Goal: Task Accomplishment & Management: Manage account settings

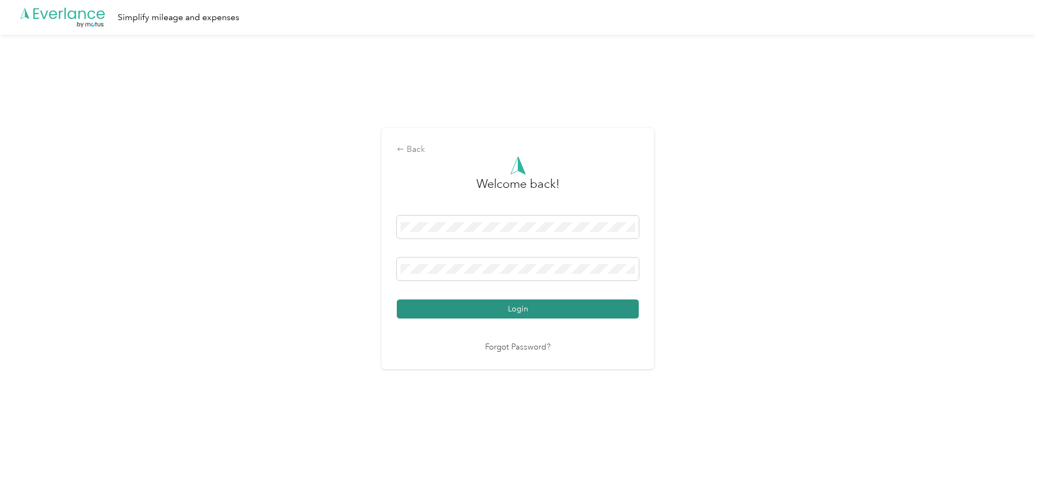
click at [434, 306] on button "Login" at bounding box center [518, 309] width 242 height 19
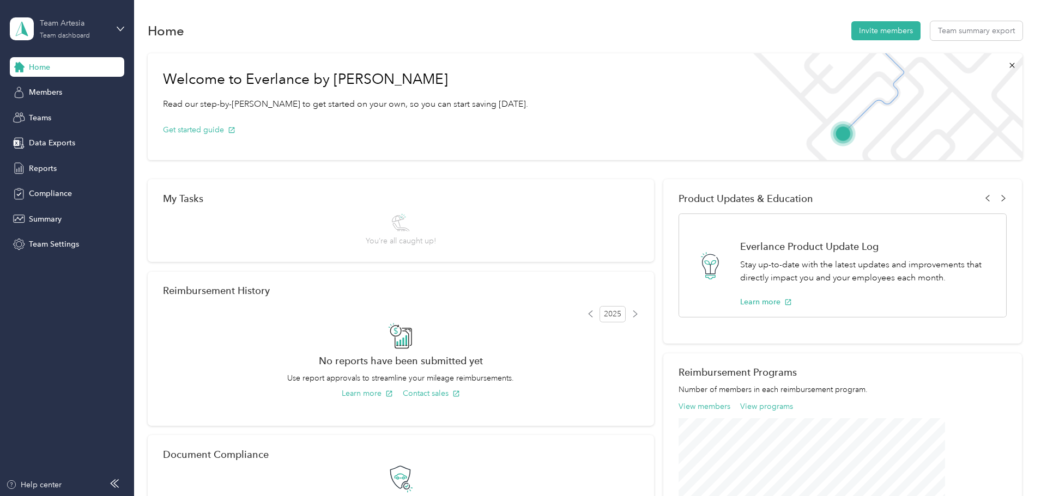
click at [85, 37] on div "Team dashboard" at bounding box center [65, 36] width 50 height 7
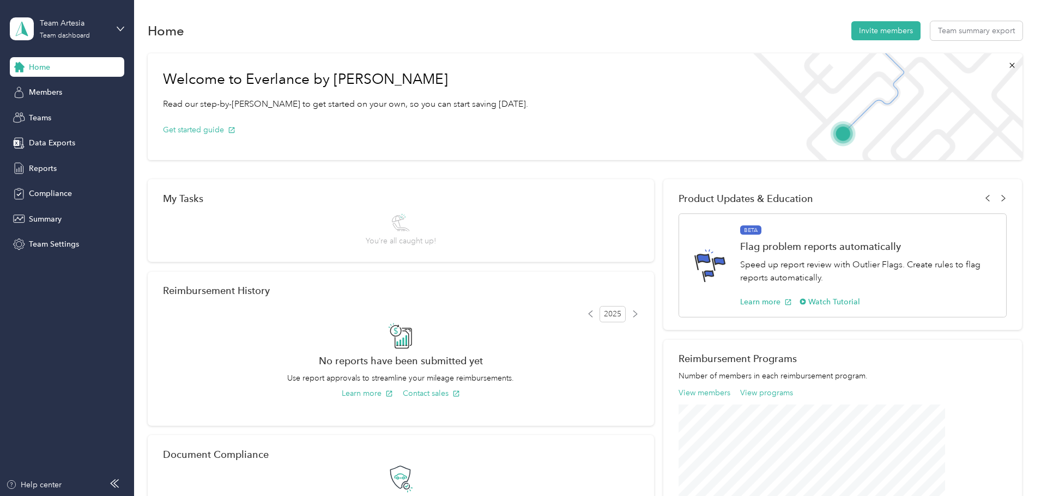
click at [88, 109] on div "Personal dashboard" at bounding box center [54, 113] width 69 height 11
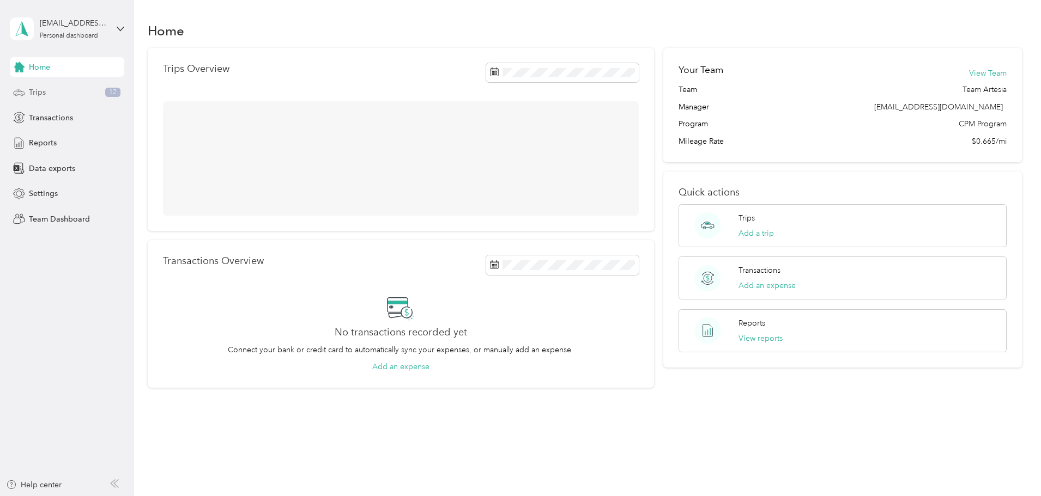
click at [72, 91] on div "Trips 12" at bounding box center [67, 93] width 114 height 20
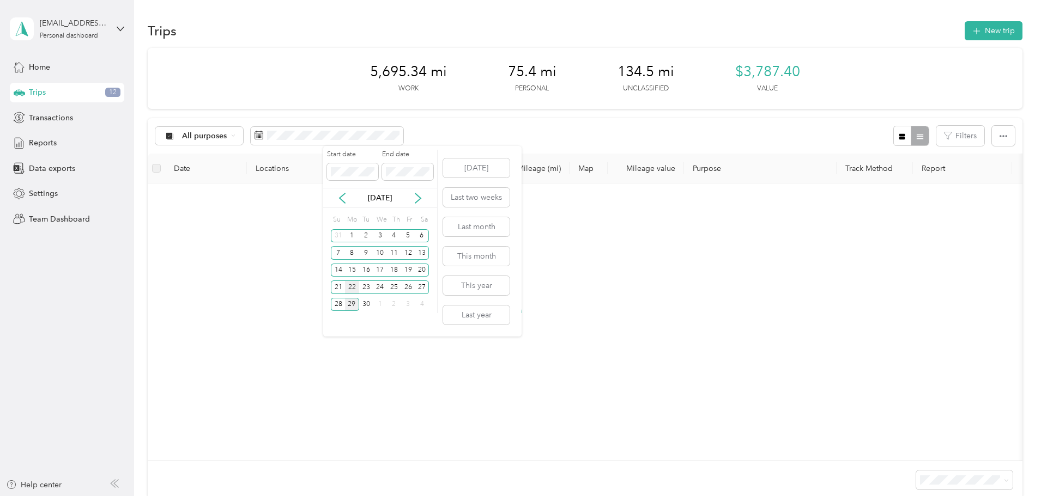
click at [355, 283] on div "22" at bounding box center [352, 288] width 14 height 14
click at [343, 306] on div "28" at bounding box center [338, 305] width 14 height 14
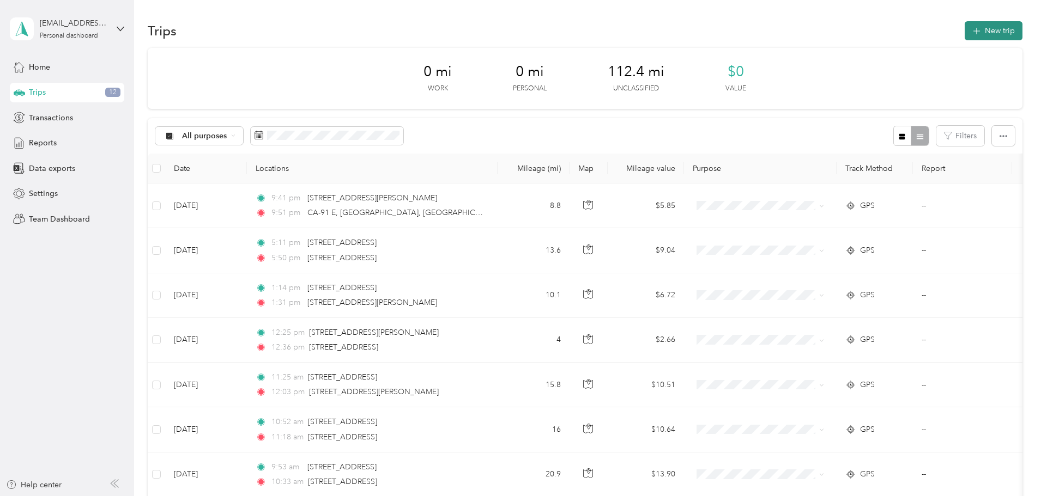
click at [965, 33] on button "New trip" at bounding box center [994, 30] width 58 height 19
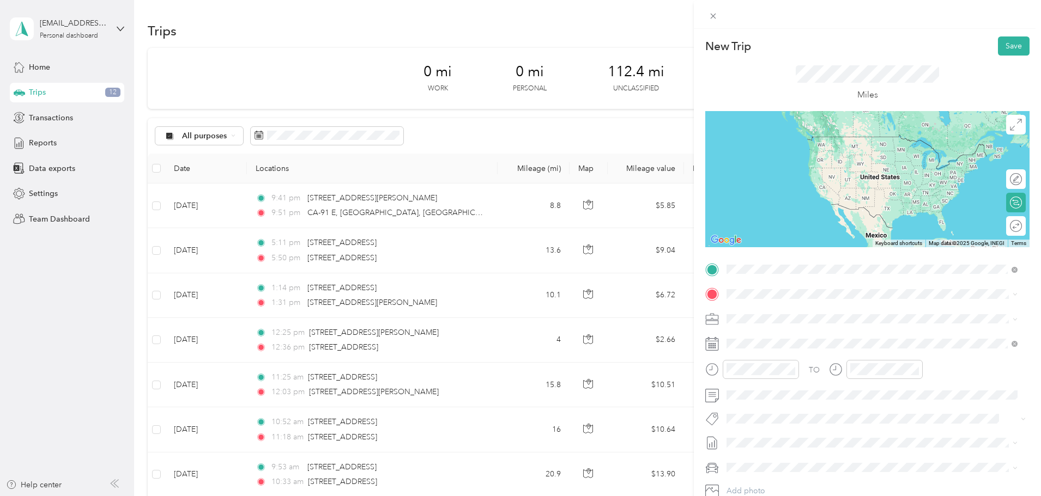
click at [776, 307] on span "[STREET_ADDRESS][US_STATE]" at bounding box center [801, 309] width 109 height 10
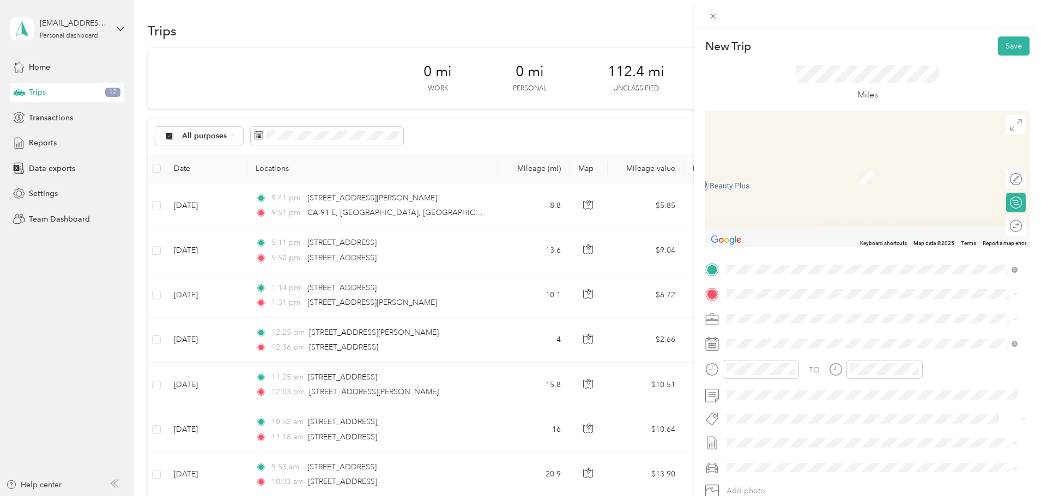
click at [773, 330] on span "[STREET_ADDRESS][US_STATE]" at bounding box center [801, 333] width 109 height 10
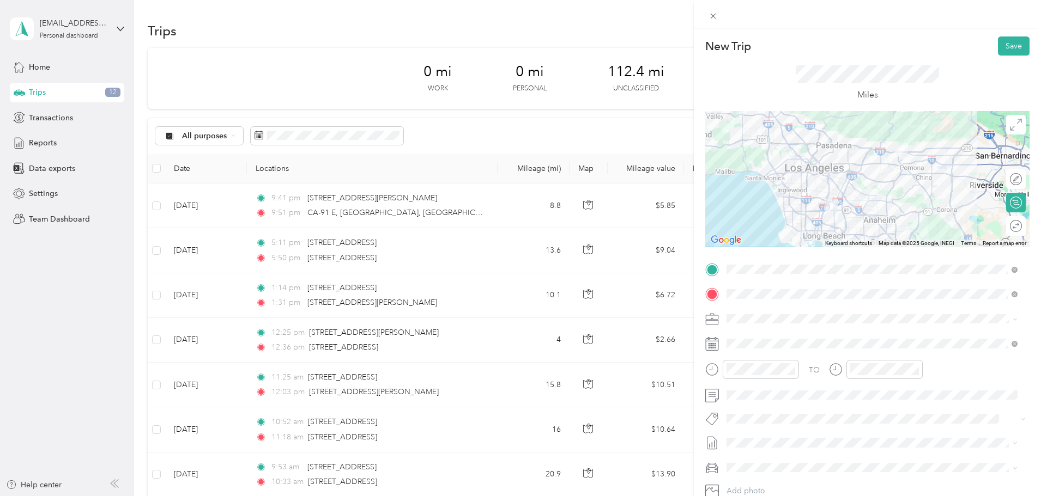
drag, startPoint x: 715, startPoint y: 299, endPoint x: 708, endPoint y: 317, distance: 20.0
click at [708, 317] on div "TO Add photo" at bounding box center [867, 392] width 324 height 263
click at [705, 283] on div "TO Add photo" at bounding box center [867, 392] width 324 height 263
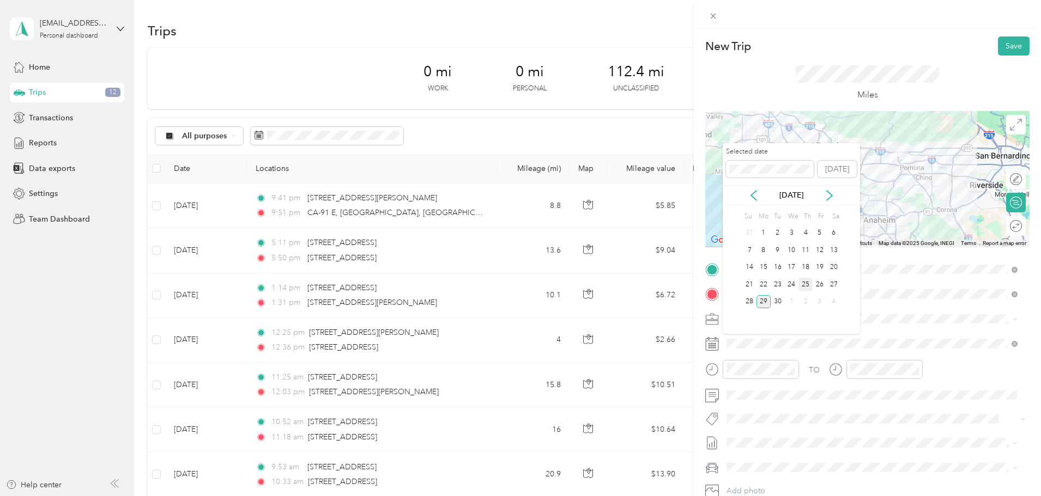
click at [802, 288] on div "25" at bounding box center [805, 285] width 14 height 14
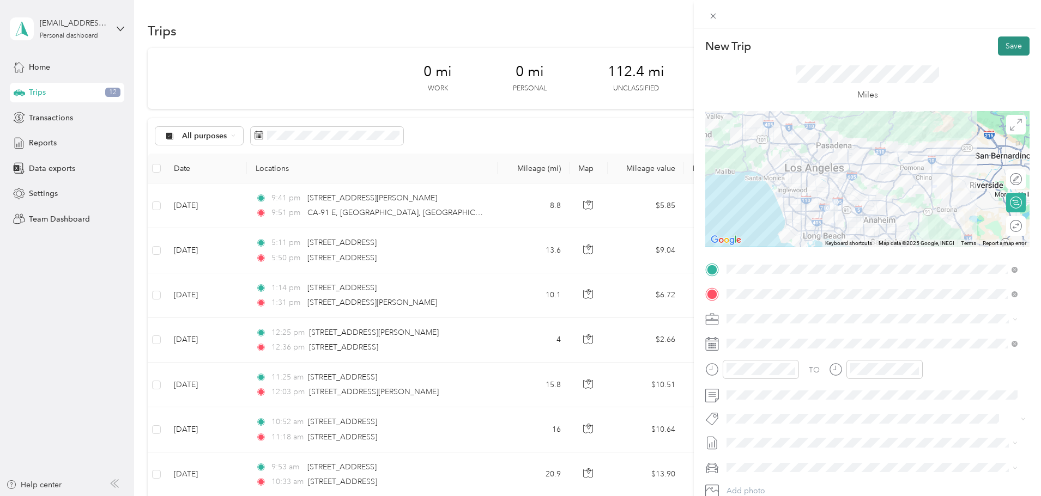
click at [1003, 46] on button "Save" at bounding box center [1014, 46] width 32 height 19
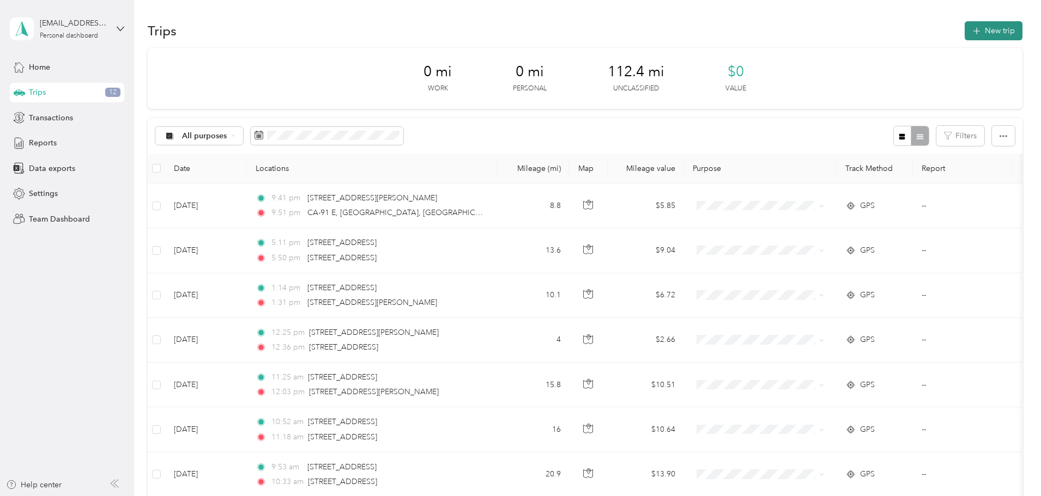
click at [965, 28] on button "New trip" at bounding box center [994, 30] width 58 height 19
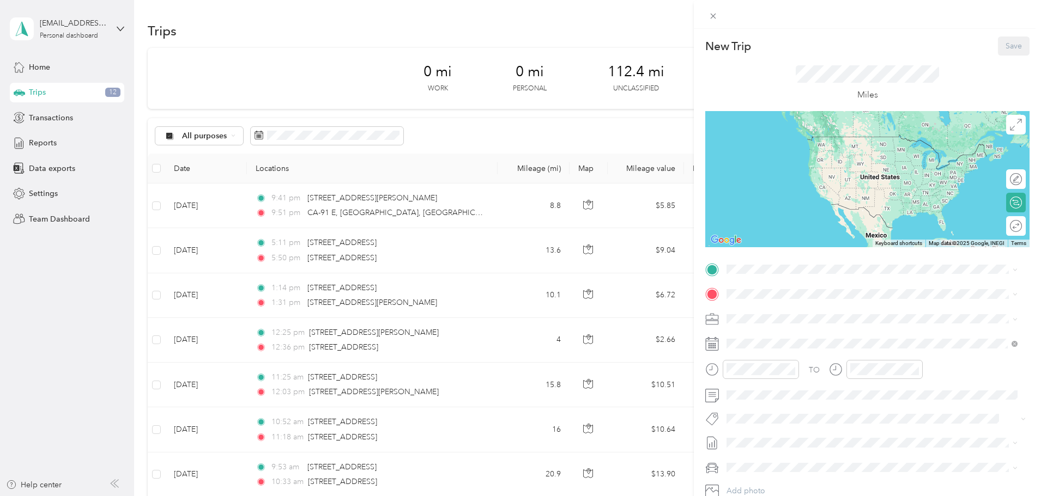
click at [746, 279] on div "TO Add photo" at bounding box center [867, 392] width 324 height 263
click at [804, 317] on div "[STREET_ADDRESS][US_STATE]" at bounding box center [871, 309] width 283 height 15
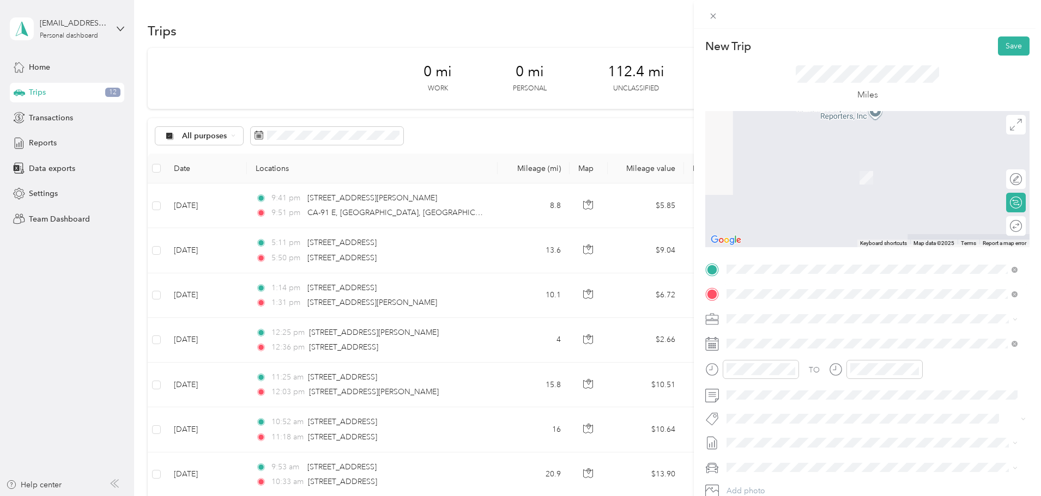
click at [797, 328] on div "[STREET_ADDRESS][PERSON_NAME][US_STATE]" at bounding box center [871, 334] width 283 height 15
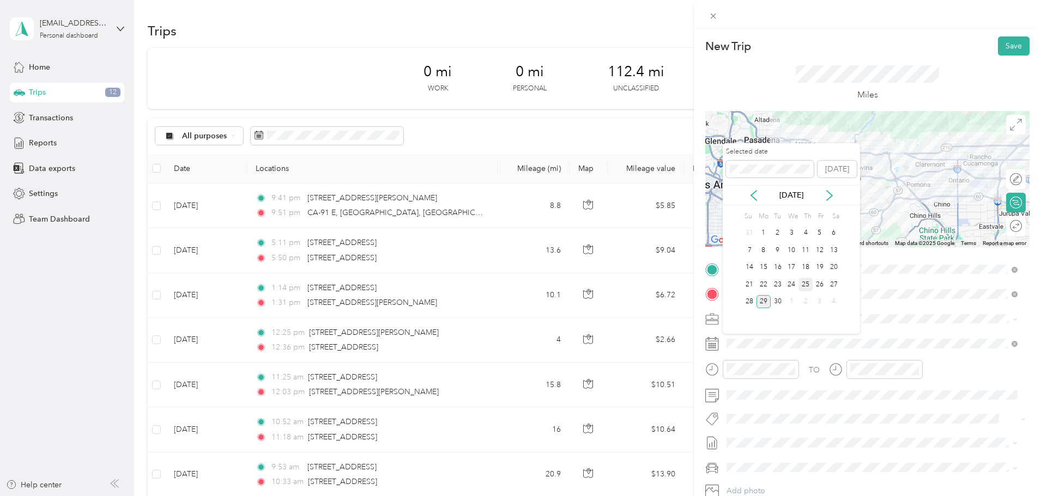
click at [808, 284] on div "25" at bounding box center [805, 285] width 14 height 14
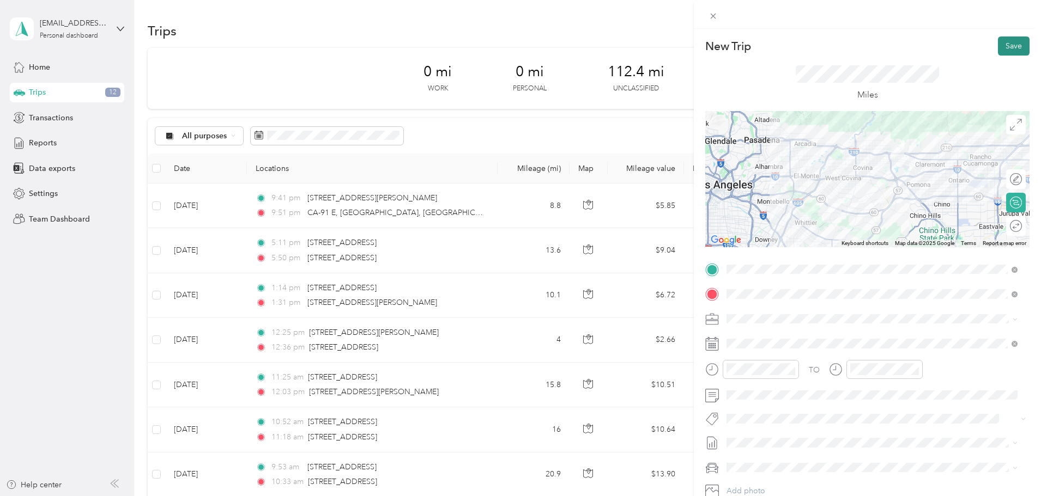
click at [1003, 45] on button "Save" at bounding box center [1014, 46] width 32 height 19
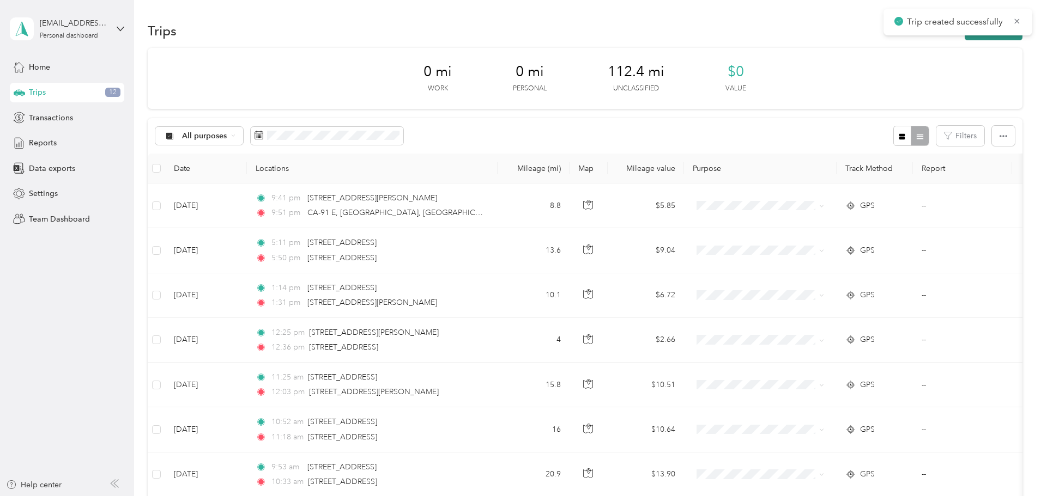
click at [965, 38] on button "New trip" at bounding box center [994, 30] width 58 height 19
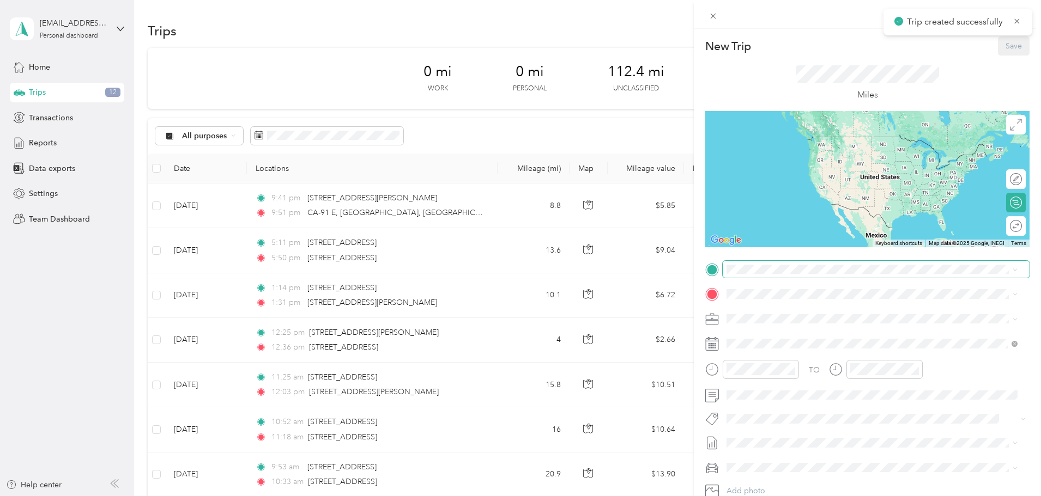
click at [770, 277] on span at bounding box center [876, 269] width 307 height 17
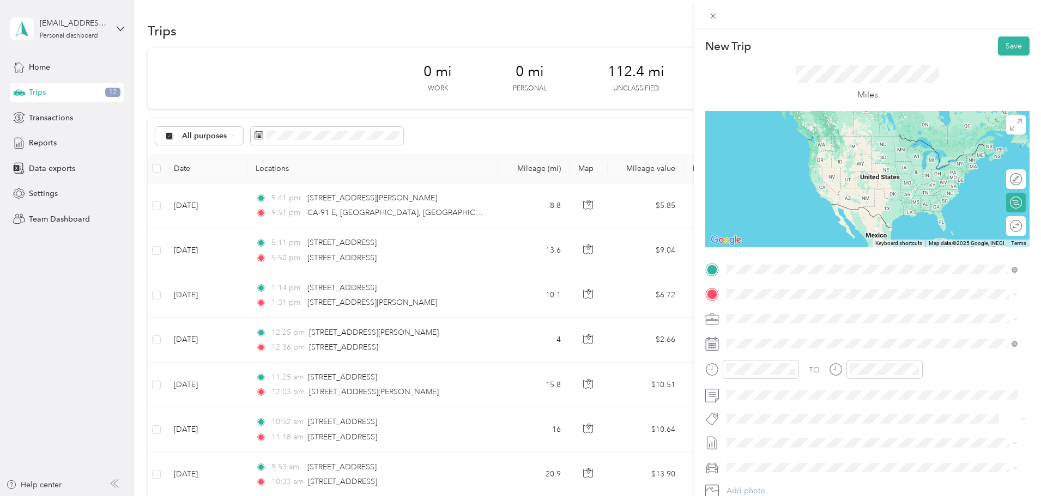
click at [779, 302] on div "[STREET_ADDRESS][PERSON_NAME][US_STATE]" at bounding box center [871, 309] width 283 height 15
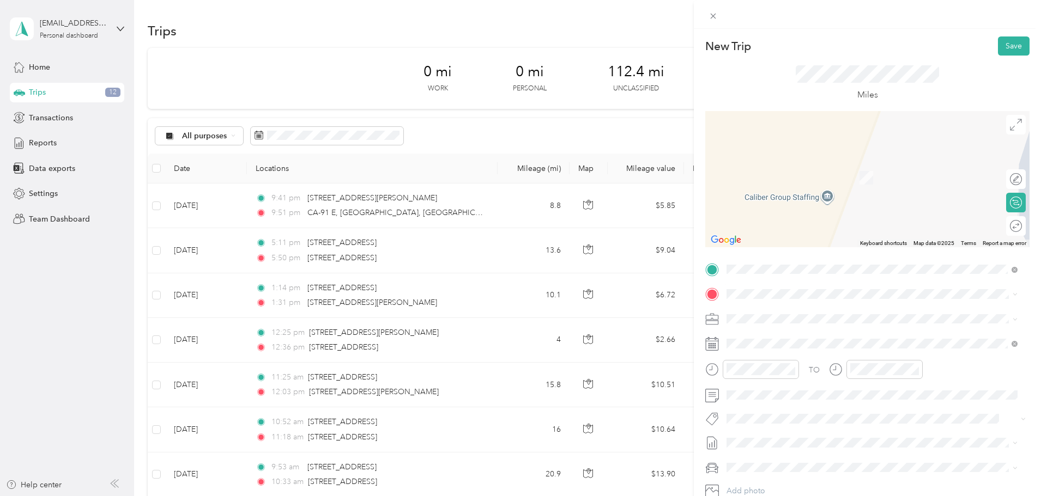
click at [787, 332] on span "[STREET_ADDRESS][US_STATE]" at bounding box center [801, 333] width 109 height 10
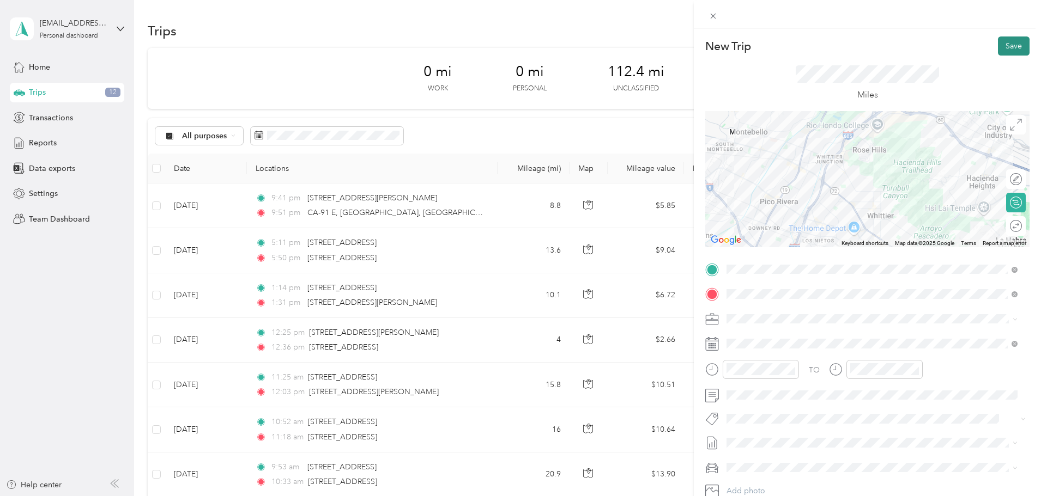
click at [998, 39] on button "Save" at bounding box center [1014, 46] width 32 height 19
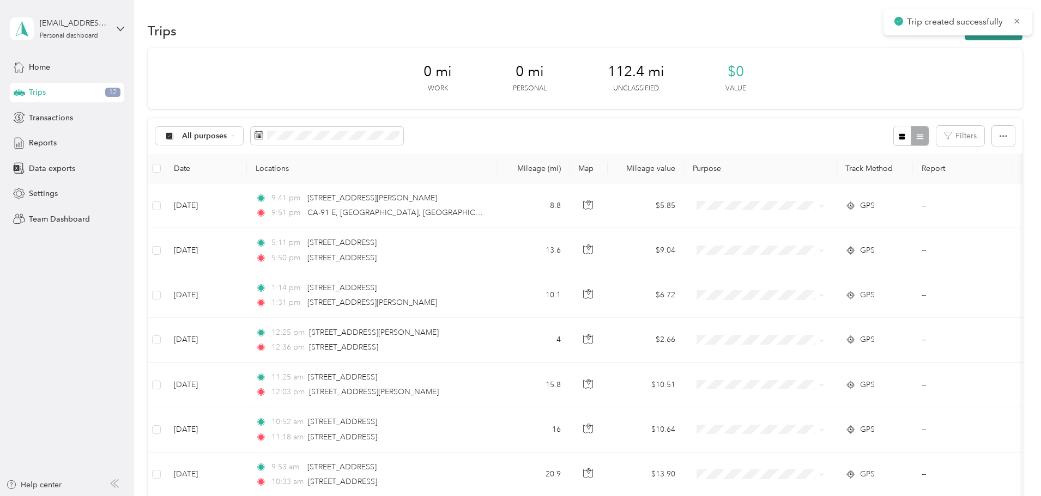
click at [965, 38] on button "New trip" at bounding box center [994, 30] width 58 height 19
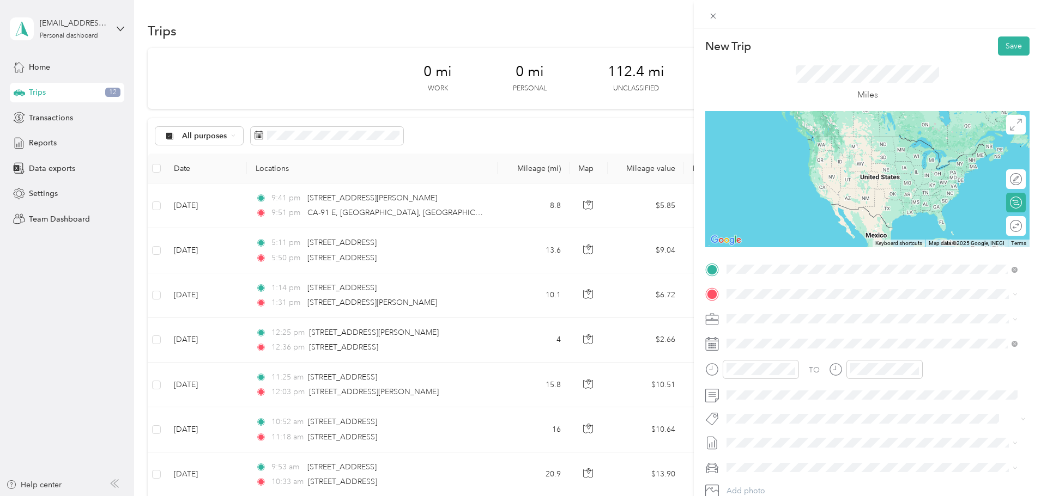
click at [765, 301] on li "[STREET_ADDRESS][US_STATE]" at bounding box center [872, 309] width 299 height 22
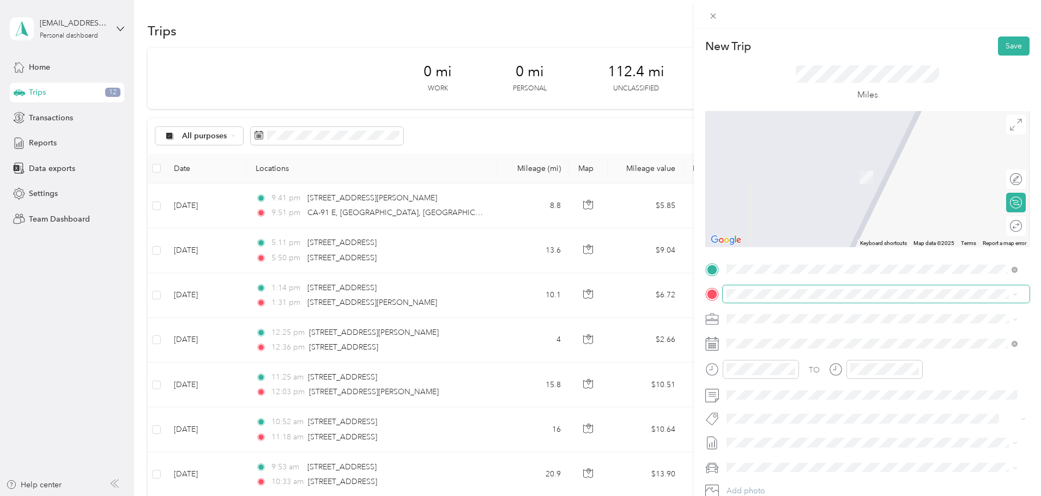
click at [761, 301] on span at bounding box center [876, 294] width 307 height 17
click at [768, 329] on span "[STREET_ADDRESS][US_STATE]" at bounding box center [801, 334] width 109 height 10
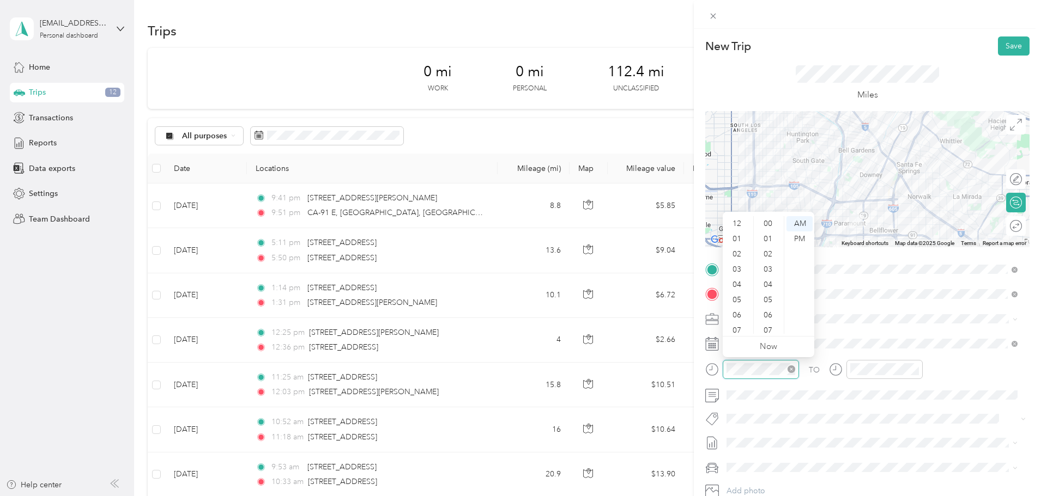
scroll to position [65, 0]
click at [701, 349] on form "New Trip Save This trip cannot be edited because it is either under review, app…" at bounding box center [867, 281] width 347 height 488
click at [713, 348] on rect at bounding box center [713, 348] width 2 height 2
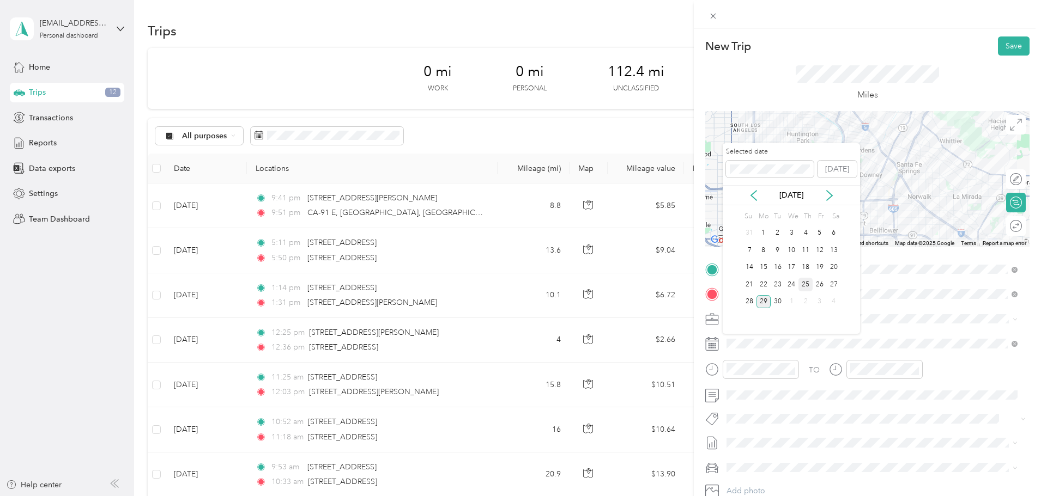
click at [808, 286] on div "25" at bounding box center [805, 285] width 14 height 14
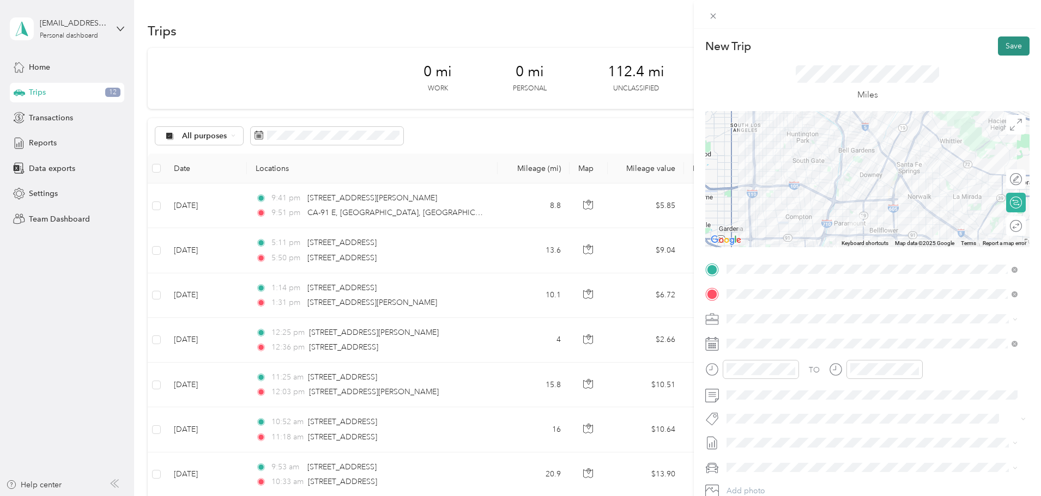
click at [1004, 46] on button "Save" at bounding box center [1014, 46] width 32 height 19
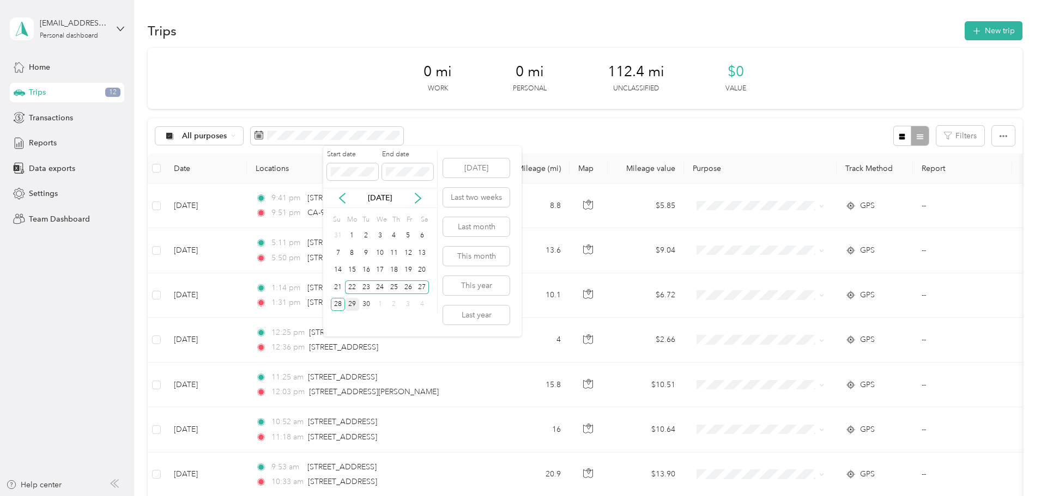
click at [349, 307] on div "29" at bounding box center [352, 305] width 14 height 14
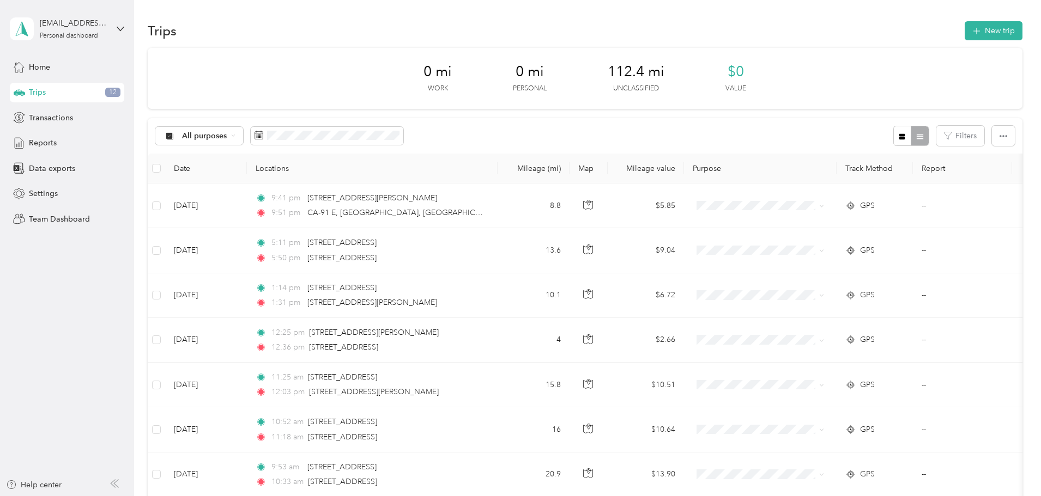
click at [590, 108] on div "0 mi Work 0 mi Personal 112.4 mi Unclassified $0 Value" at bounding box center [585, 78] width 875 height 61
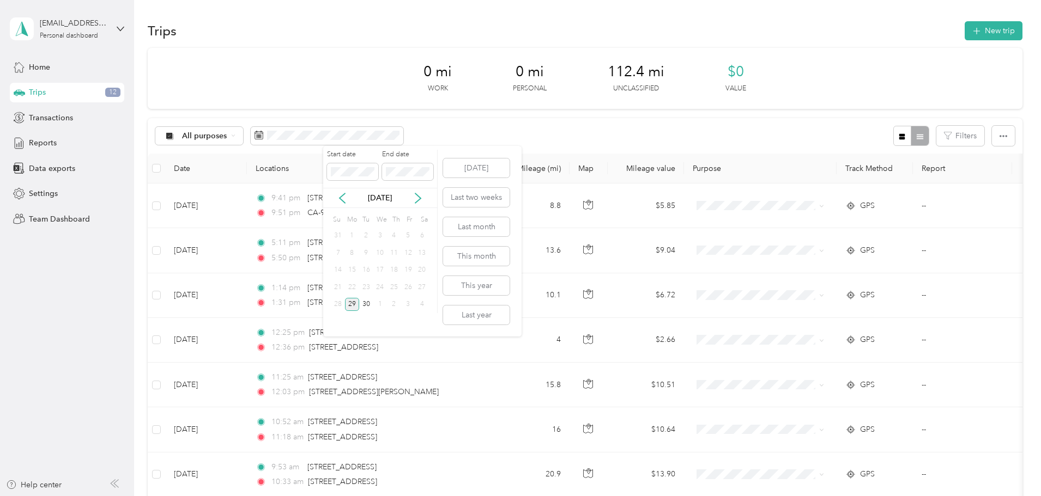
click at [354, 301] on div "29" at bounding box center [352, 305] width 14 height 14
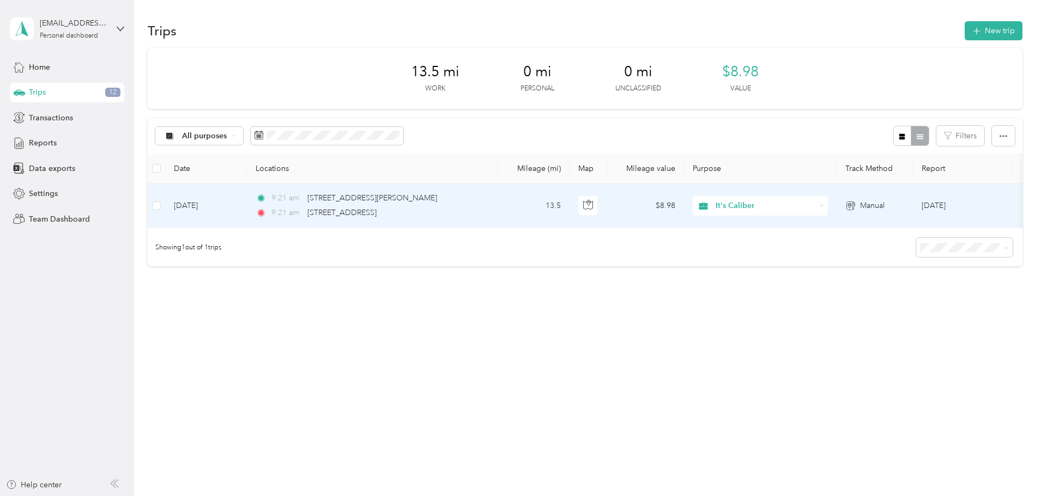
click at [247, 207] on td "[DATE]" at bounding box center [206, 206] width 82 height 45
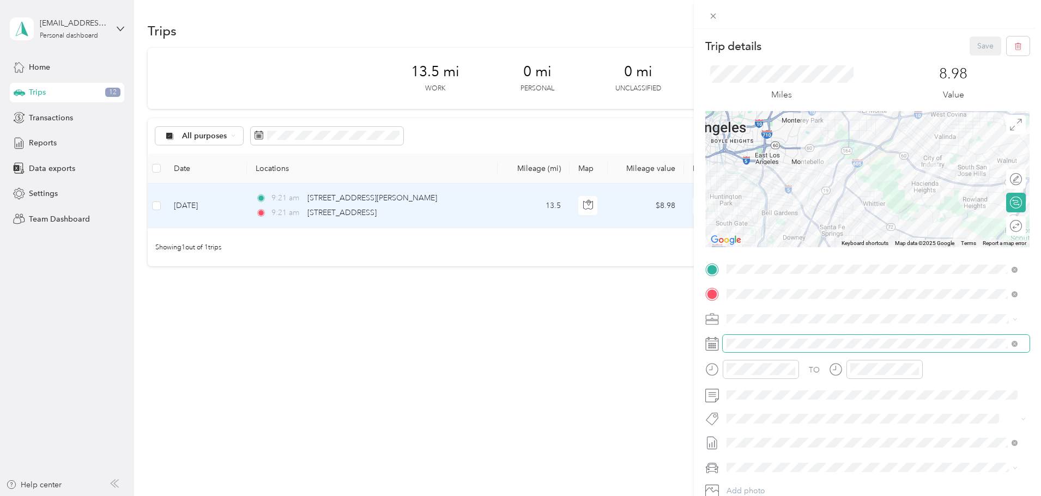
click at [739, 336] on span at bounding box center [876, 343] width 307 height 17
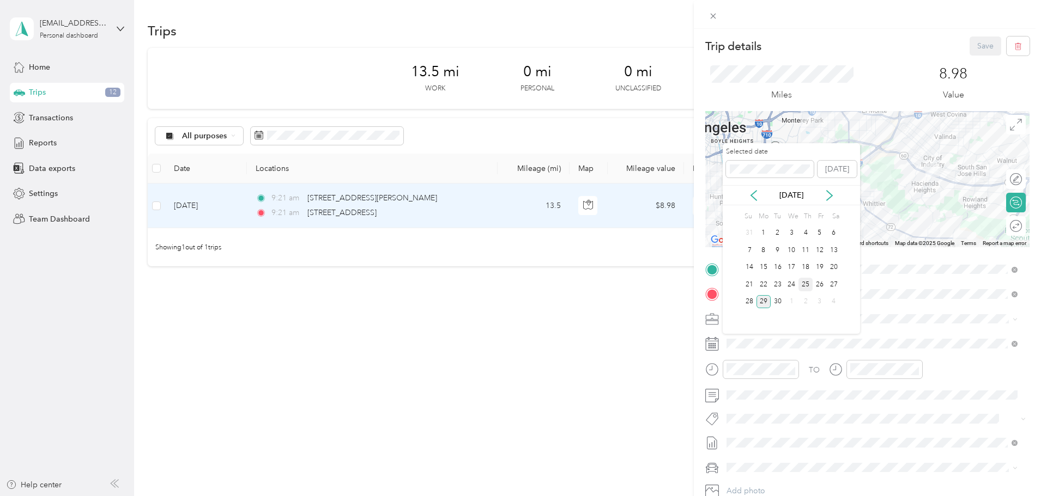
click at [808, 282] on div "25" at bounding box center [805, 285] width 14 height 14
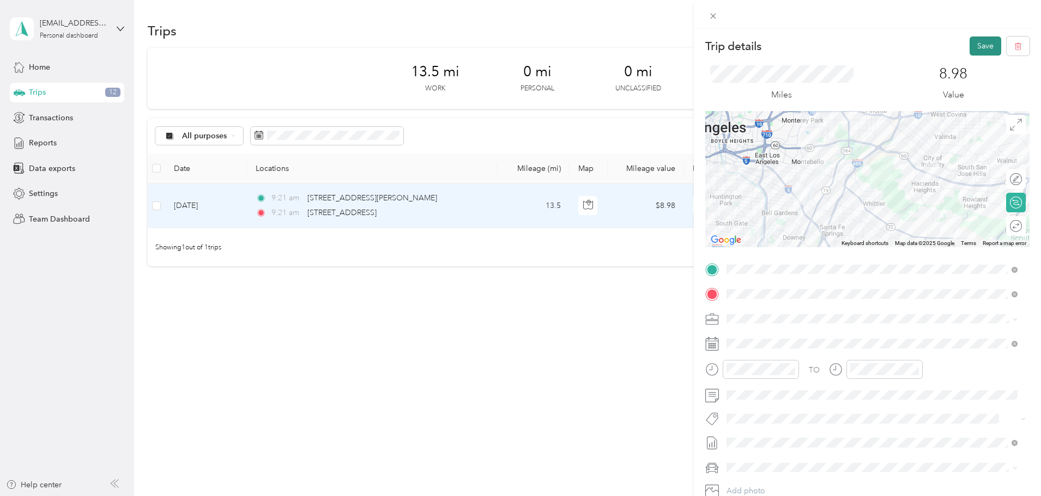
click at [969, 52] on button "Save" at bounding box center [985, 46] width 32 height 19
click at [977, 45] on button "Save" at bounding box center [985, 46] width 32 height 19
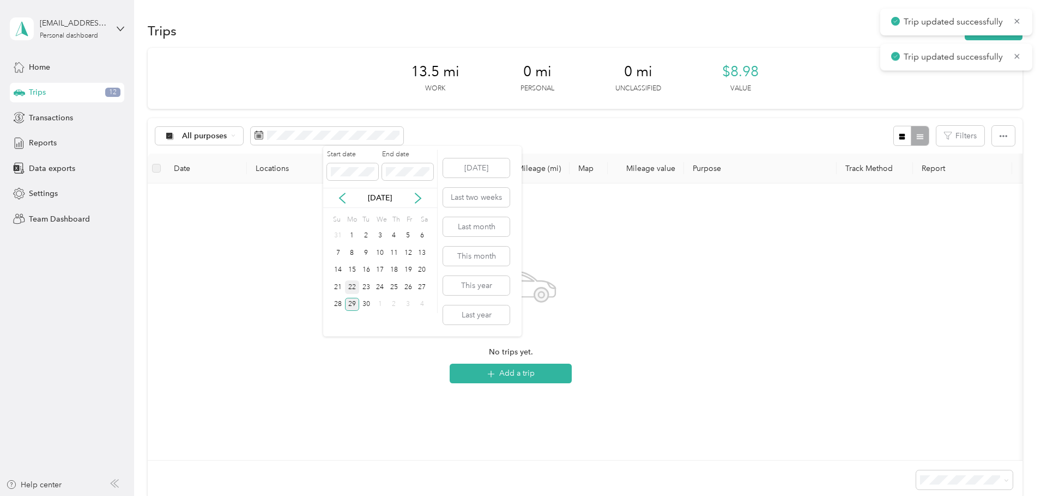
click at [355, 288] on div "22" at bounding box center [352, 288] width 14 height 14
click at [341, 307] on div "28" at bounding box center [338, 305] width 14 height 14
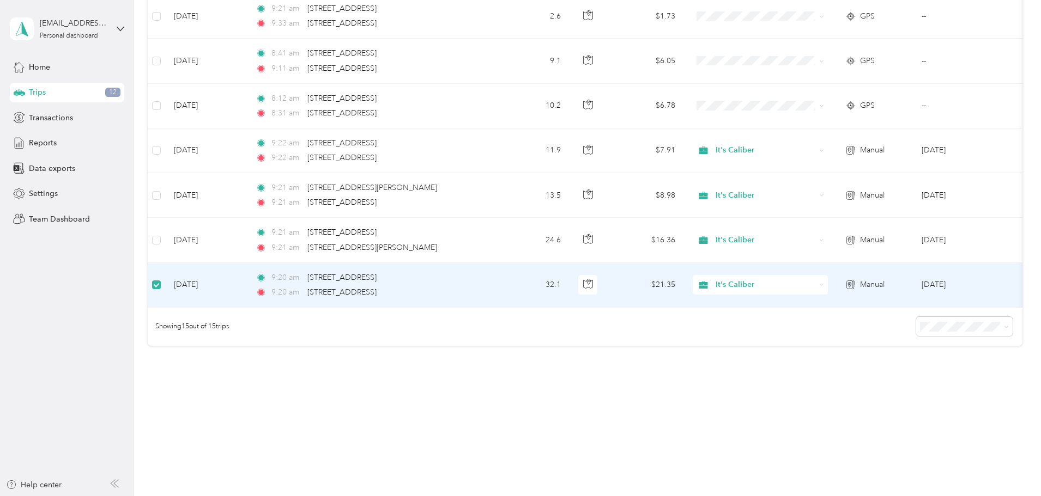
scroll to position [555, 0]
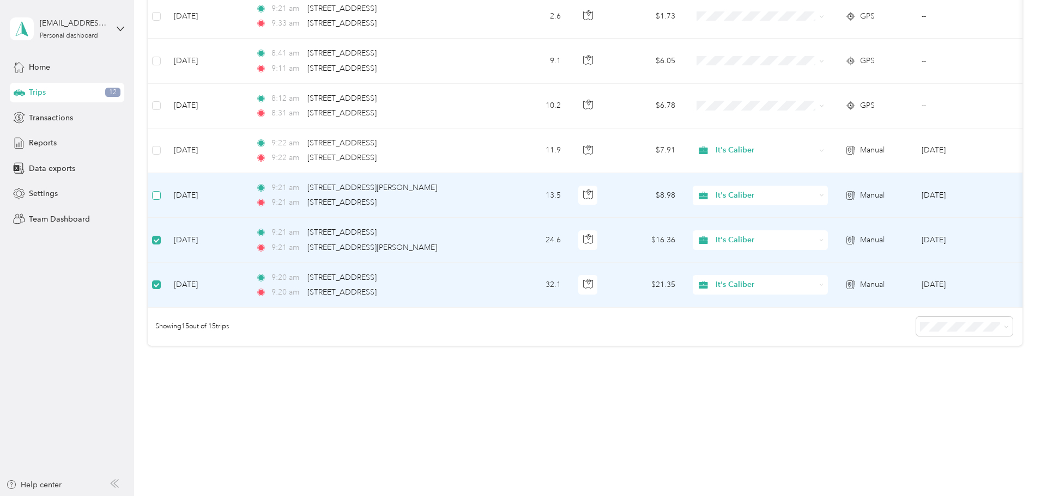
click at [165, 193] on td at bounding box center [156, 195] width 17 height 45
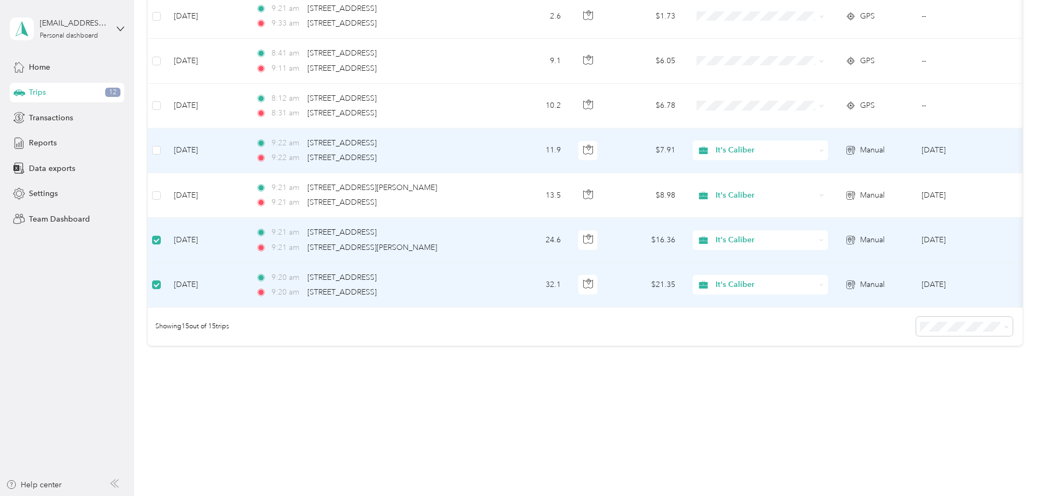
click at [165, 137] on td at bounding box center [156, 151] width 17 height 45
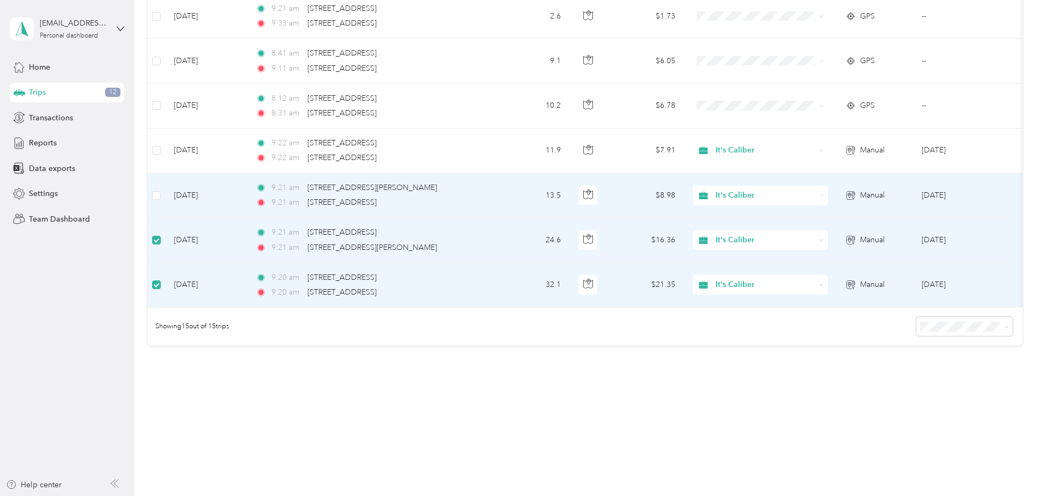
click at [165, 179] on td at bounding box center [156, 195] width 17 height 45
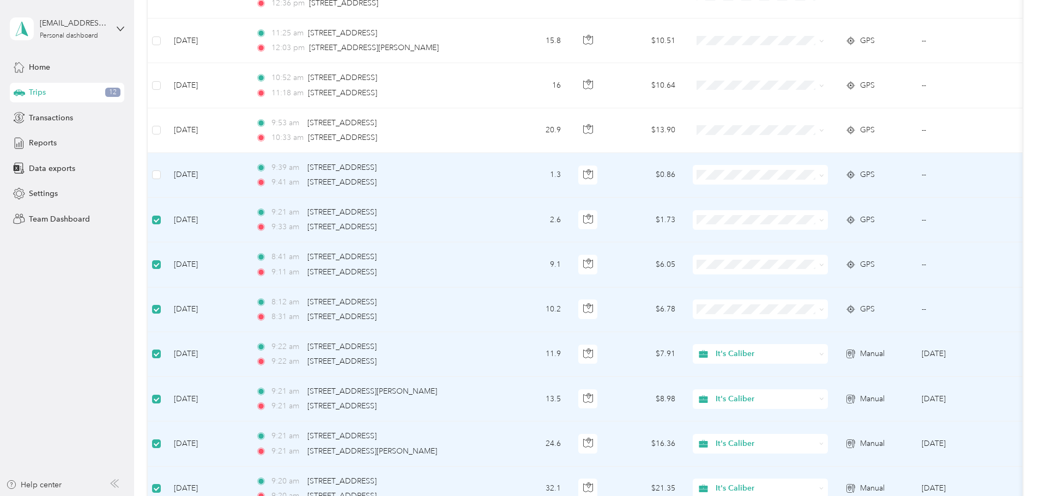
scroll to position [337, 0]
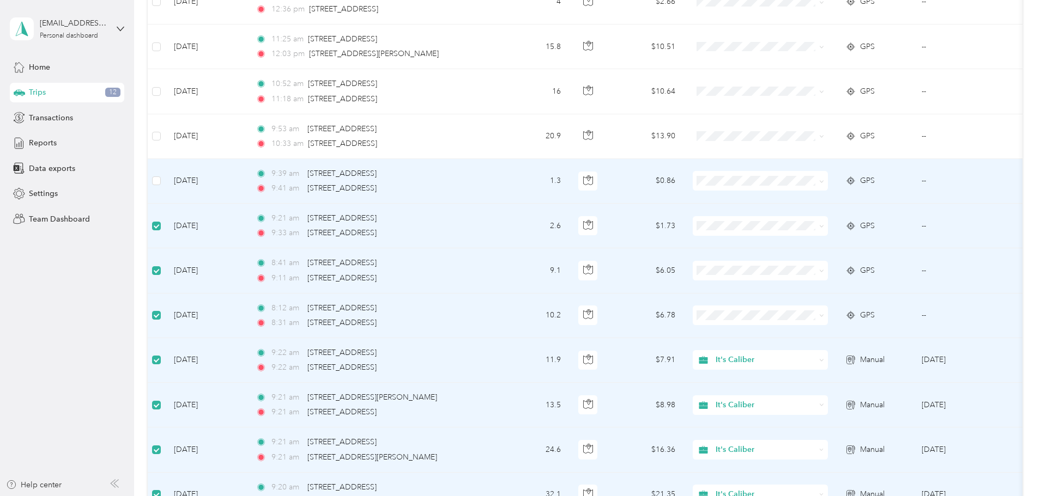
click at [165, 183] on td at bounding box center [156, 181] width 17 height 45
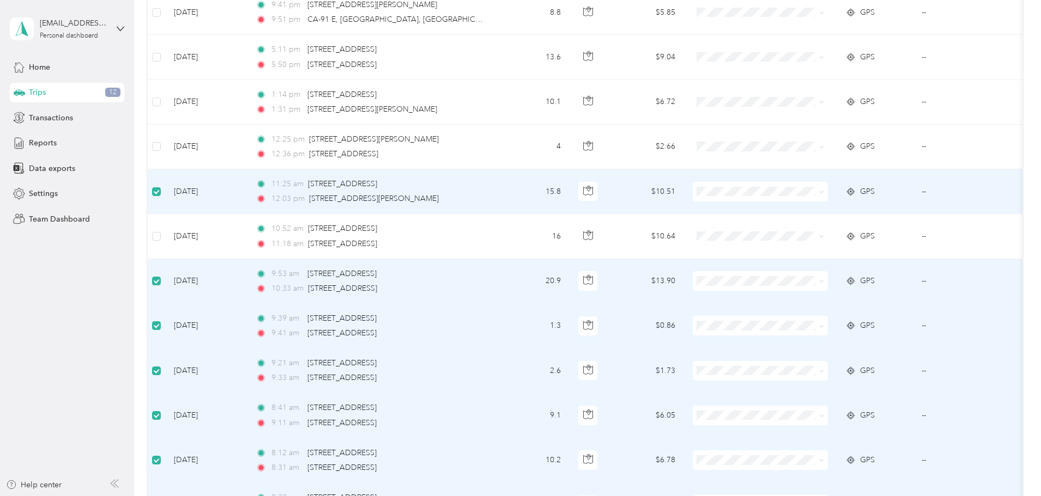
scroll to position [174, 0]
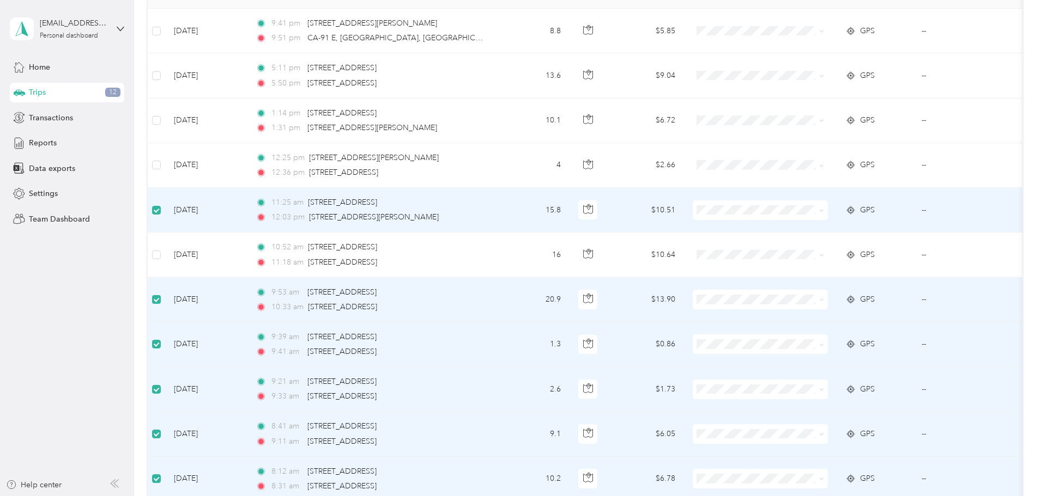
click at [161, 305] on label at bounding box center [156, 300] width 9 height 12
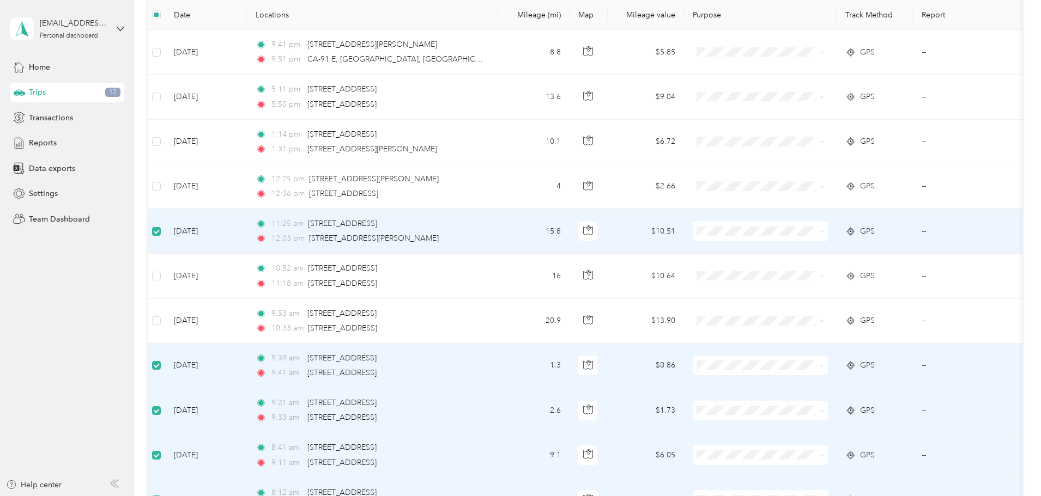
scroll to position [119, 0]
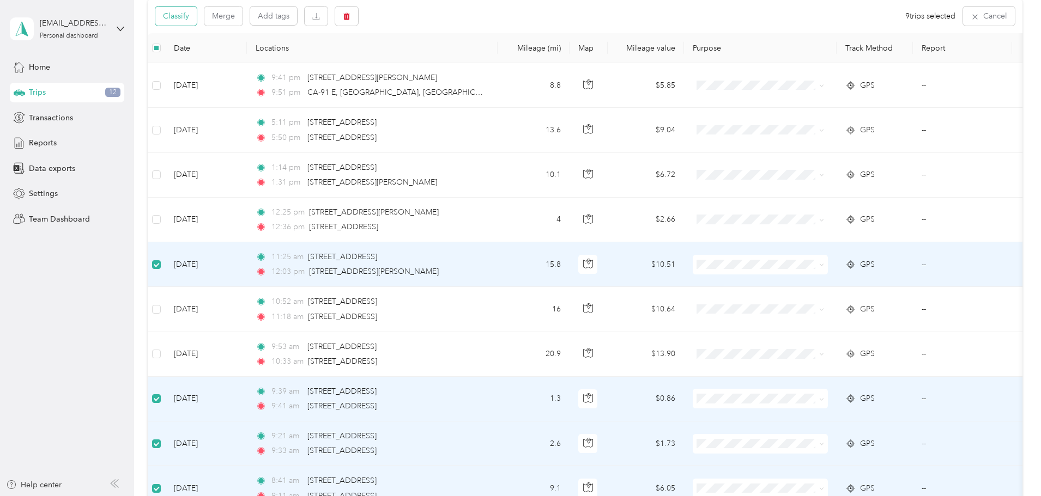
click at [197, 19] on button "Classify" at bounding box center [175, 16] width 41 height 19
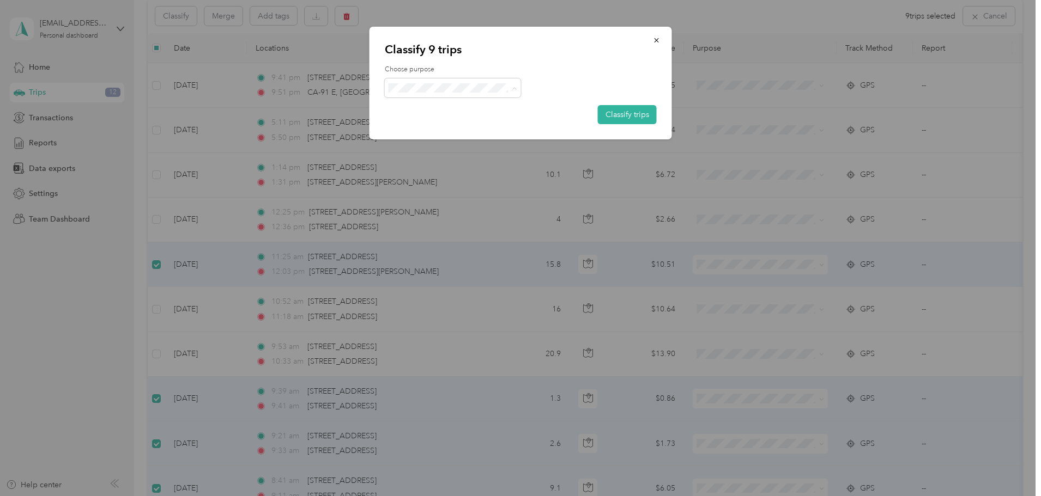
click at [475, 111] on li "It's Caliber" at bounding box center [453, 108] width 136 height 19
click at [610, 113] on button "Classify trips" at bounding box center [627, 114] width 59 height 19
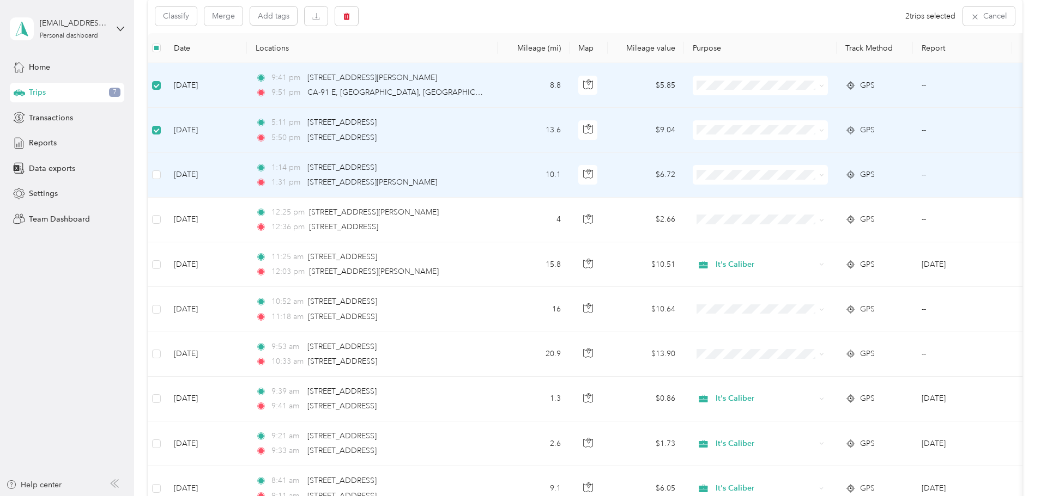
click at [165, 175] on td at bounding box center [156, 175] width 17 height 45
click at [358, 13] on button "button" at bounding box center [346, 16] width 23 height 19
click at [499, 59] on button "Yes" at bounding box center [500, 61] width 21 height 17
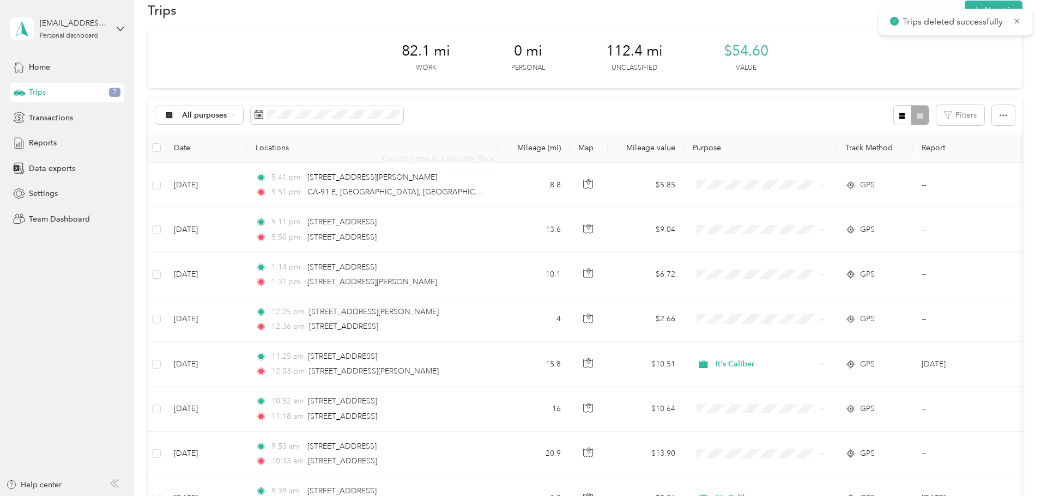
scroll to position [0, 0]
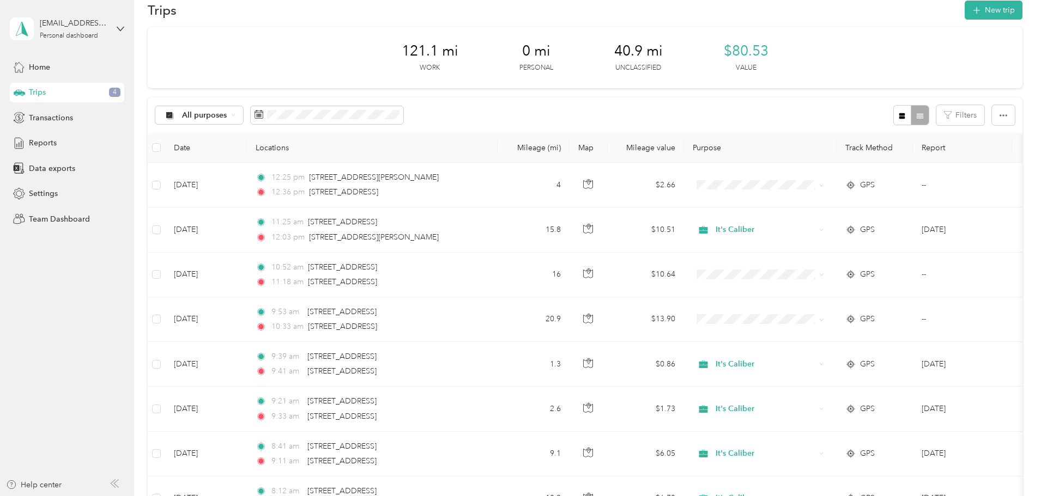
scroll to position [54, 0]
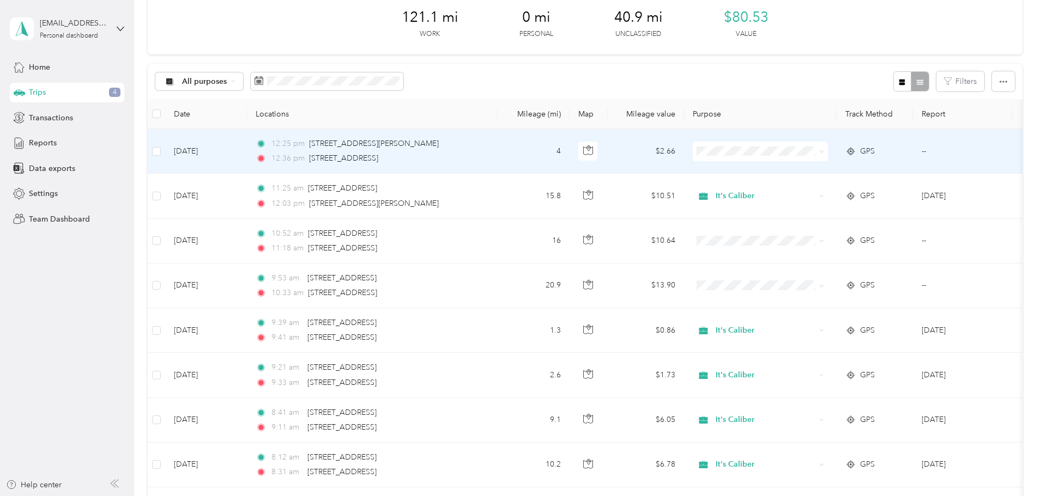
click at [247, 150] on td "[DATE]" at bounding box center [206, 151] width 82 height 45
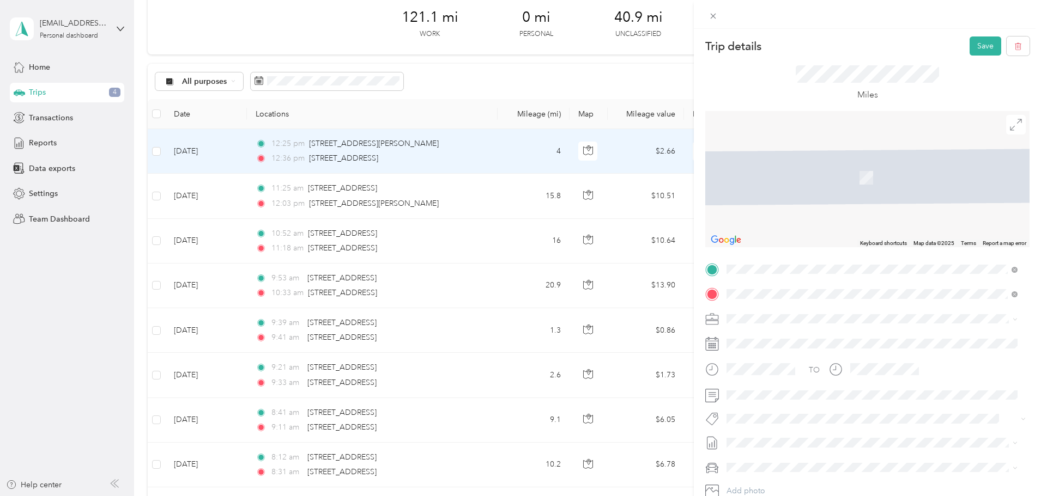
click at [796, 336] on span "[STREET_ADDRESS][US_STATE]" at bounding box center [801, 334] width 109 height 10
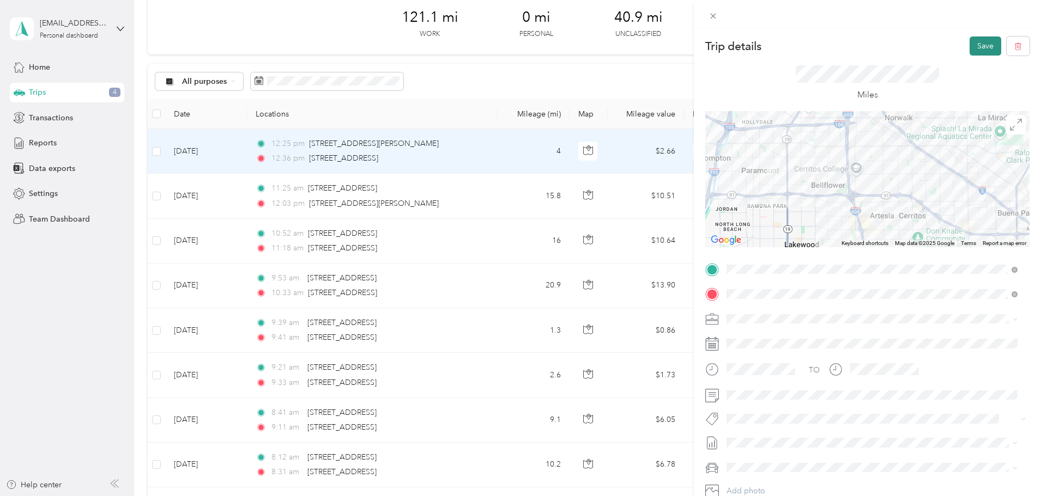
click at [972, 39] on button "Save" at bounding box center [985, 46] width 32 height 19
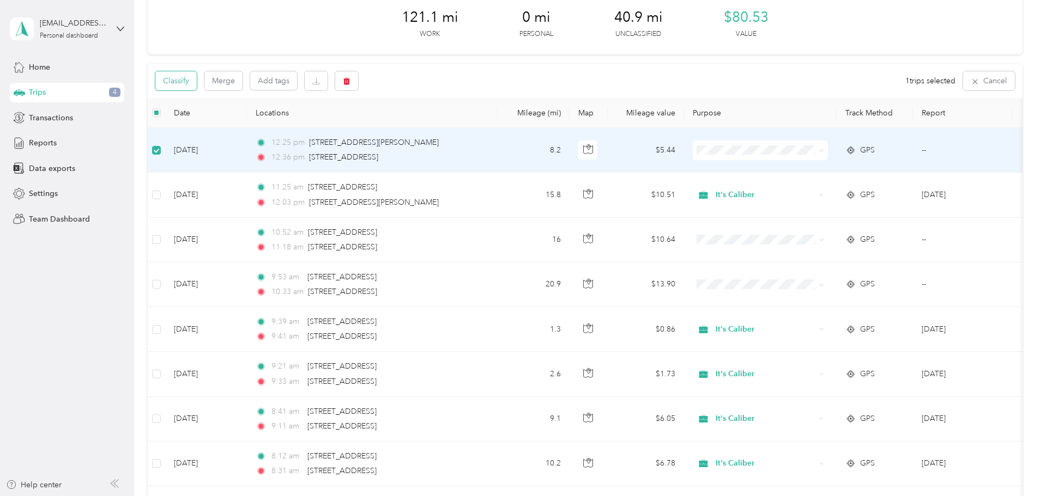
click at [197, 82] on button "Classify" at bounding box center [175, 80] width 41 height 19
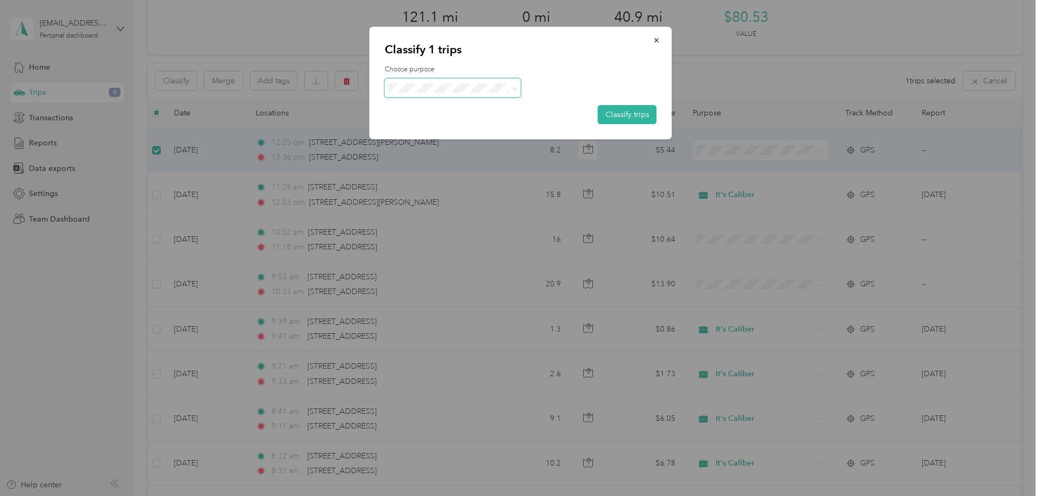
click at [465, 94] on span at bounding box center [453, 87] width 136 height 19
click at [482, 113] on li "It's Caliber" at bounding box center [453, 108] width 136 height 19
click at [608, 108] on button "Classify trips" at bounding box center [627, 114] width 59 height 19
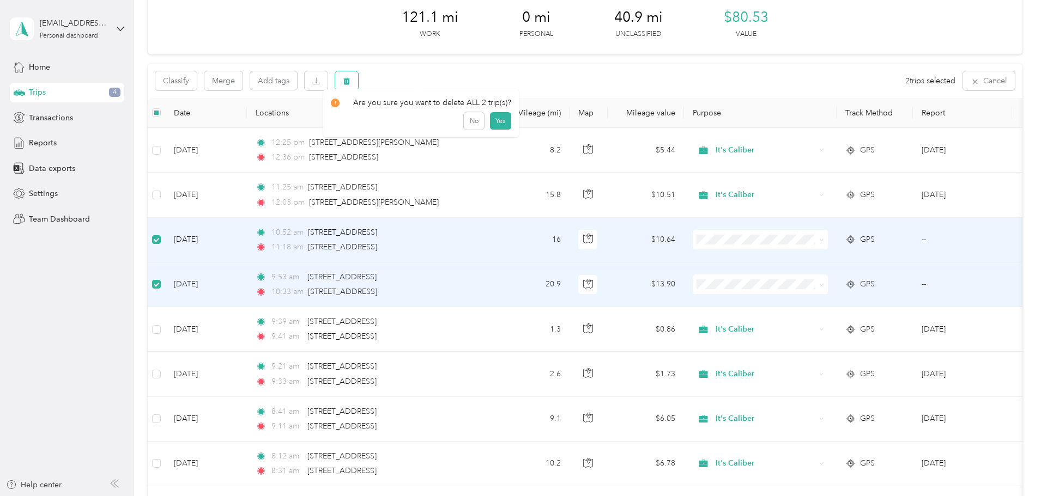
click at [358, 81] on button "button" at bounding box center [346, 80] width 23 height 19
click at [502, 129] on button "Yes" at bounding box center [500, 126] width 21 height 17
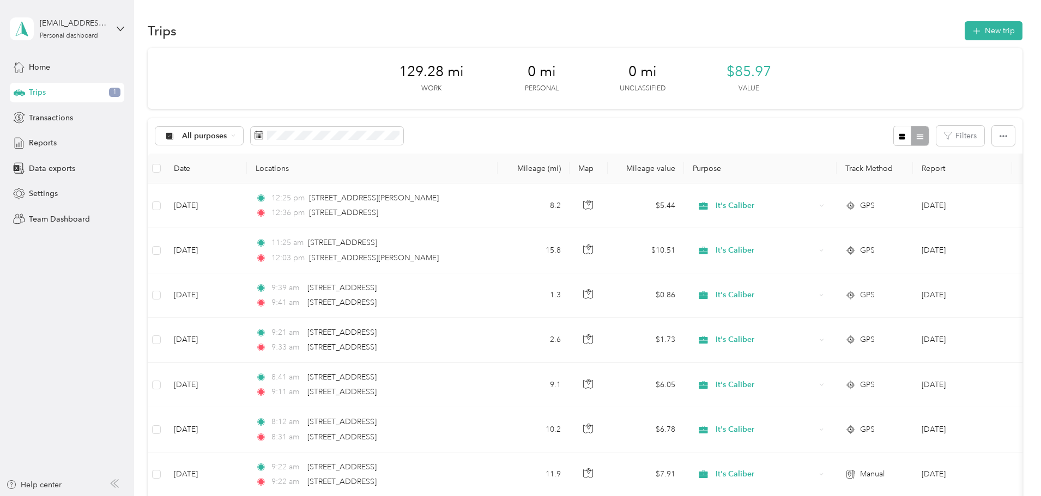
click at [79, 44] on div "bvargas@itscaliber.net Personal dashboard" at bounding box center [67, 29] width 114 height 38
click at [116, 100] on div "Team dashboard Personal dashboard Log out" at bounding box center [124, 108] width 214 height 69
click at [108, 37] on div "bvargas@itscaliber.net Personal dashboard" at bounding box center [67, 29] width 114 height 38
click at [82, 88] on div "Team dashboard" at bounding box center [124, 88] width 214 height 19
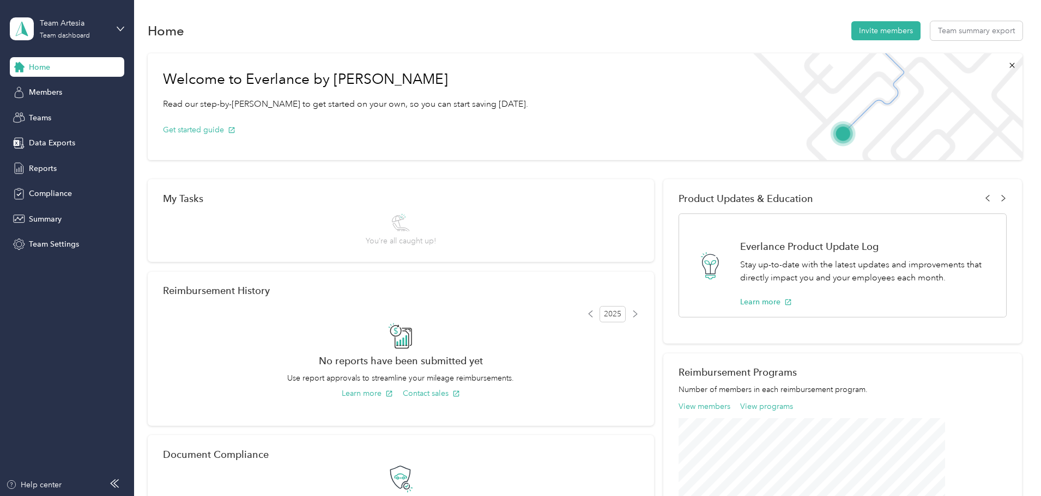
click at [66, 130] on div "Home Members Teams Data Exports Reports Compliance Summary Team Settings" at bounding box center [67, 155] width 114 height 197
click at [68, 142] on span "Data Exports" at bounding box center [52, 142] width 46 height 11
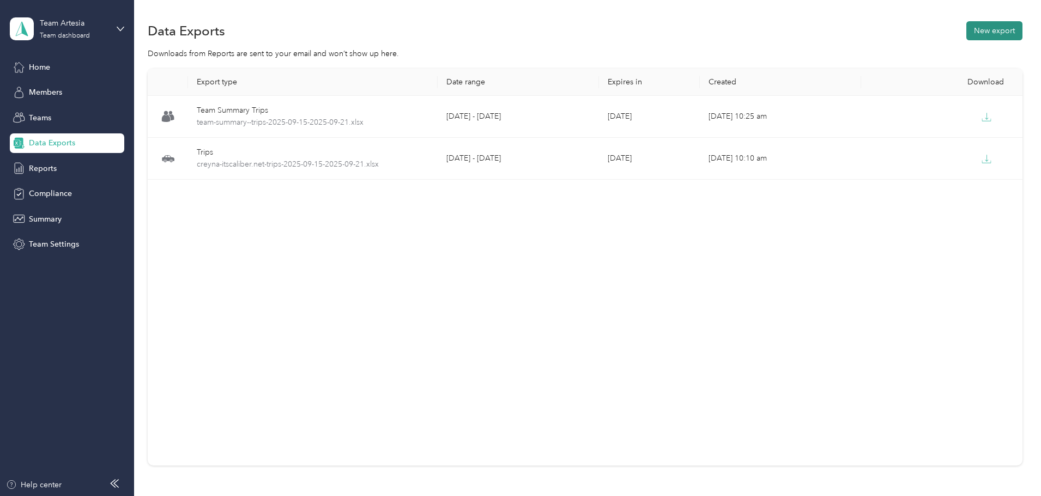
click at [966, 26] on button "New export" at bounding box center [994, 30] width 56 height 19
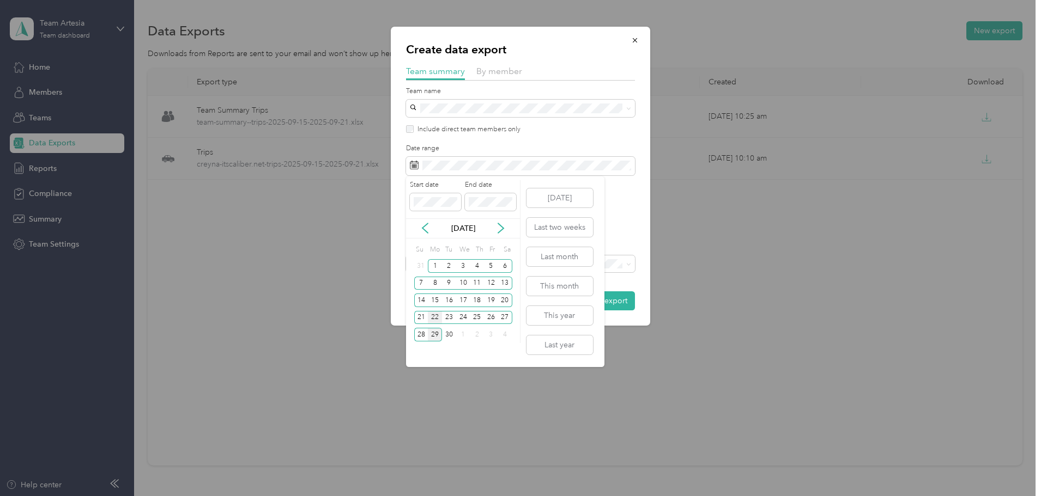
click at [439, 320] on div "22" at bounding box center [435, 318] width 14 height 14
click at [425, 331] on div "28" at bounding box center [421, 335] width 14 height 14
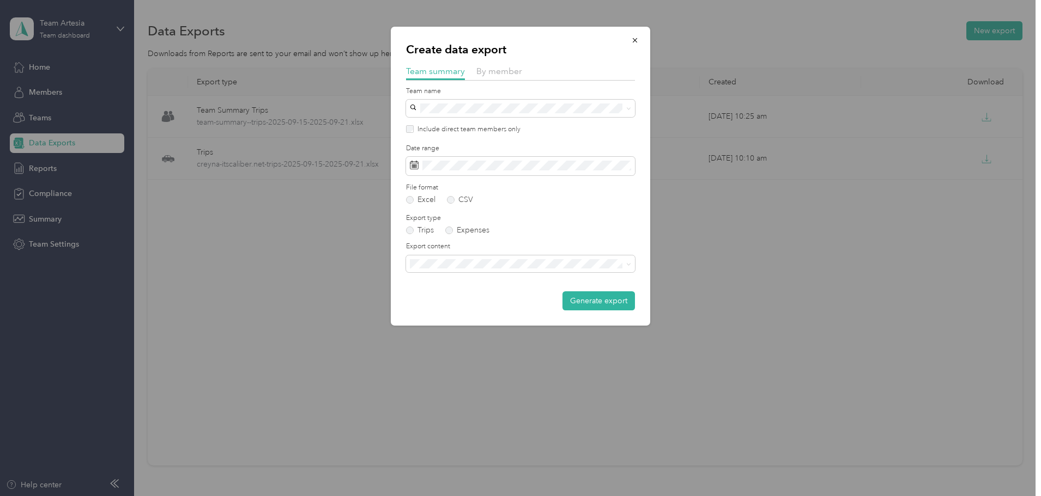
click at [583, 311] on div "Create data export Team summary By member Team name Include direct team members…" at bounding box center [520, 176] width 259 height 299
click at [586, 307] on button "Generate export" at bounding box center [598, 301] width 72 height 19
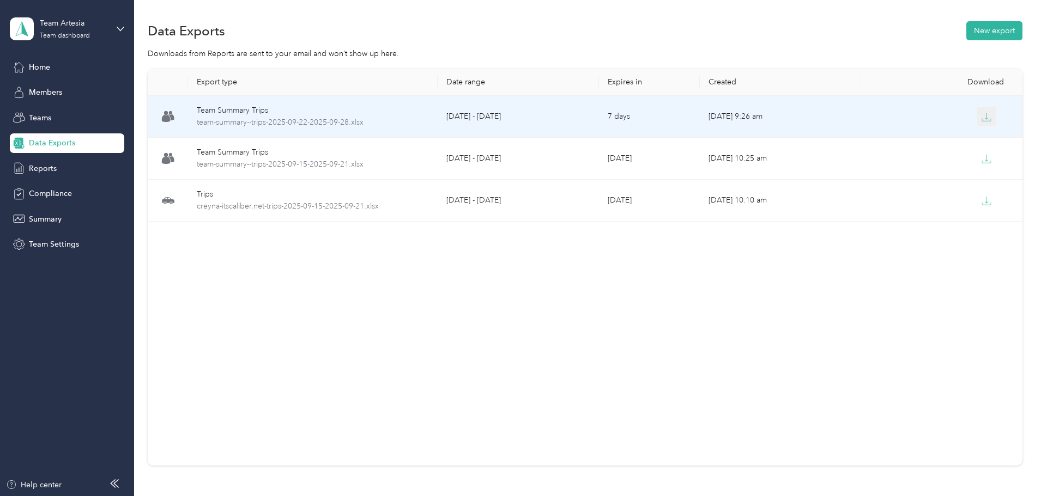
click at [985, 119] on icon "button" at bounding box center [986, 116] width 3 height 7
